Goal: Transaction & Acquisition: Purchase product/service

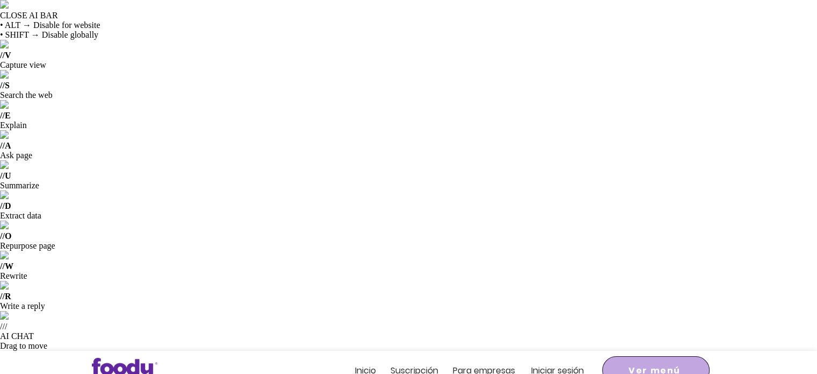
click at [654, 363] on span "Ver menú" at bounding box center [655, 369] width 52 height 13
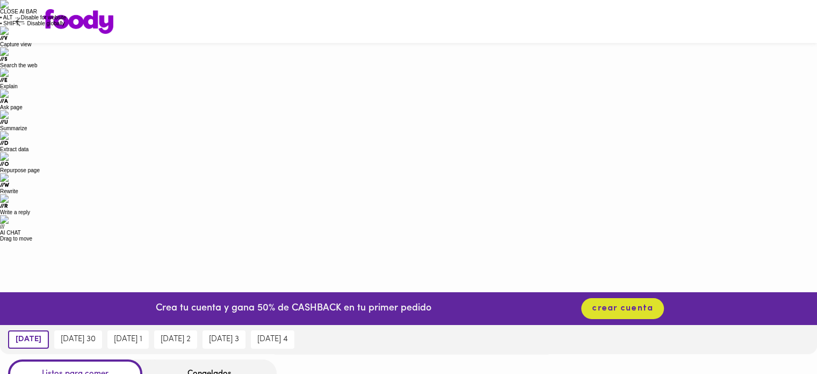
click at [215, 359] on div "Congelados" at bounding box center [209, 373] width 134 height 28
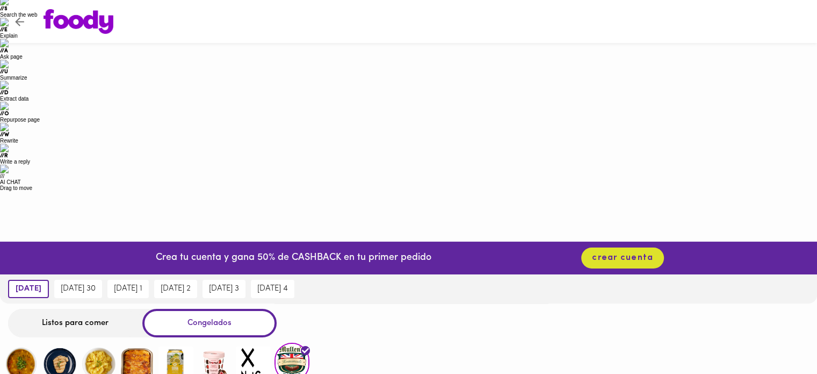
scroll to position [51, 0]
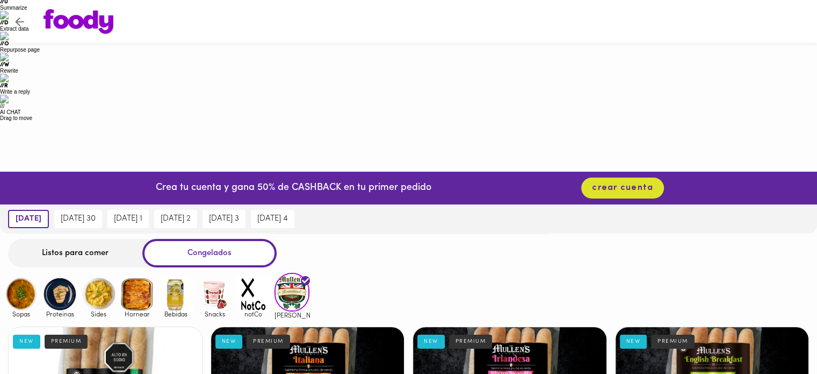
scroll to position [99, 0]
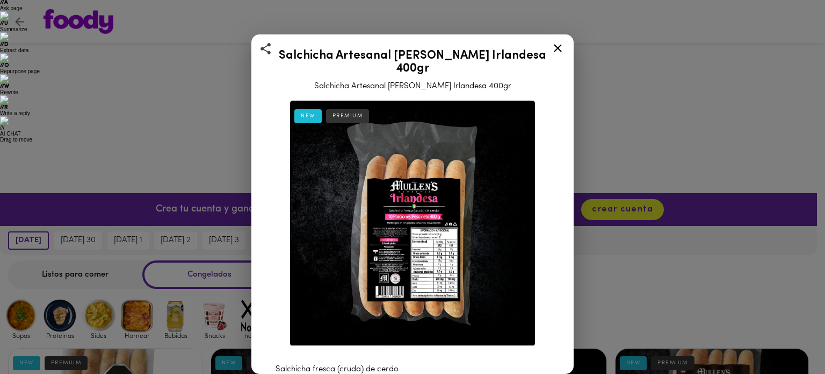
click at [487, 208] on img at bounding box center [412, 222] width 245 height 245
click at [565, 43] on div at bounding box center [558, 50] width 26 height 26
